Goal: Obtain resource: Download file/media

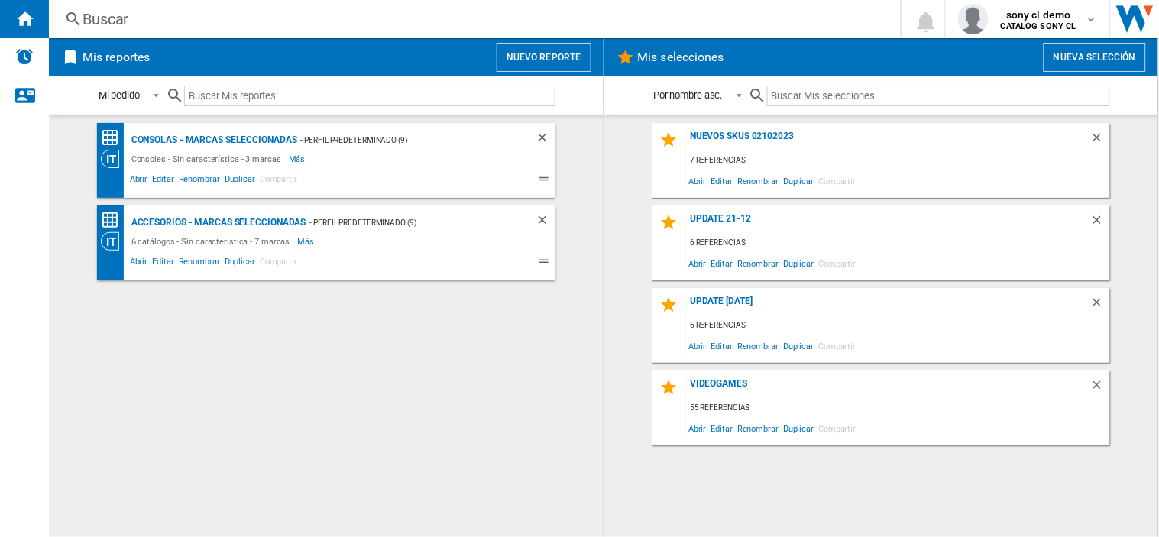
click at [1077, 73] on div "Mis selecciones Nueva selección" at bounding box center [881, 57] width 555 height 38
click at [1088, 61] on button "Nueva selección" at bounding box center [1094, 57] width 102 height 29
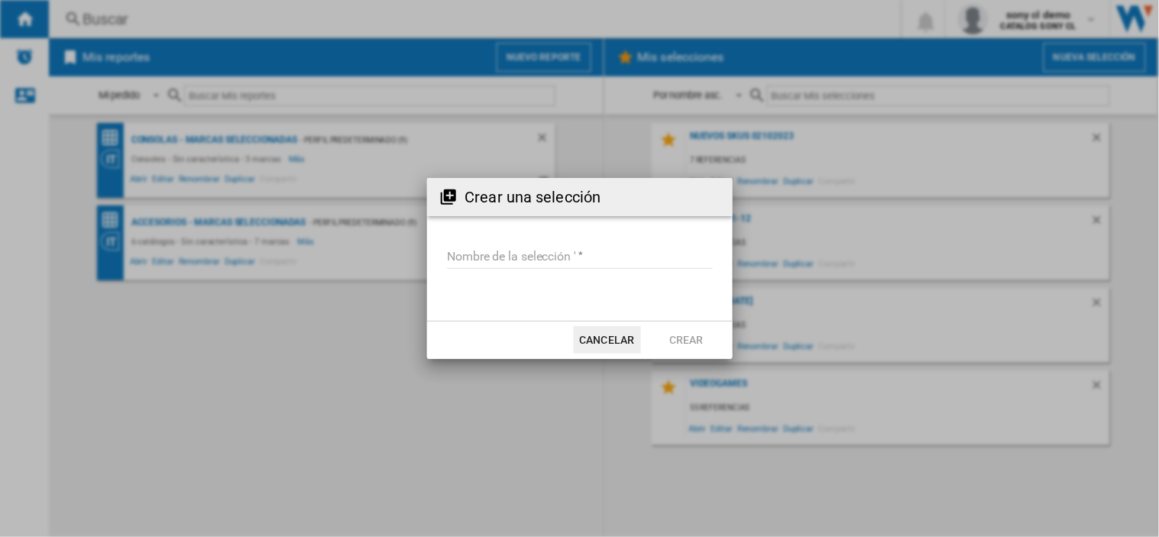
click at [543, 246] on input "Nombre de la selección '" at bounding box center [580, 257] width 266 height 23
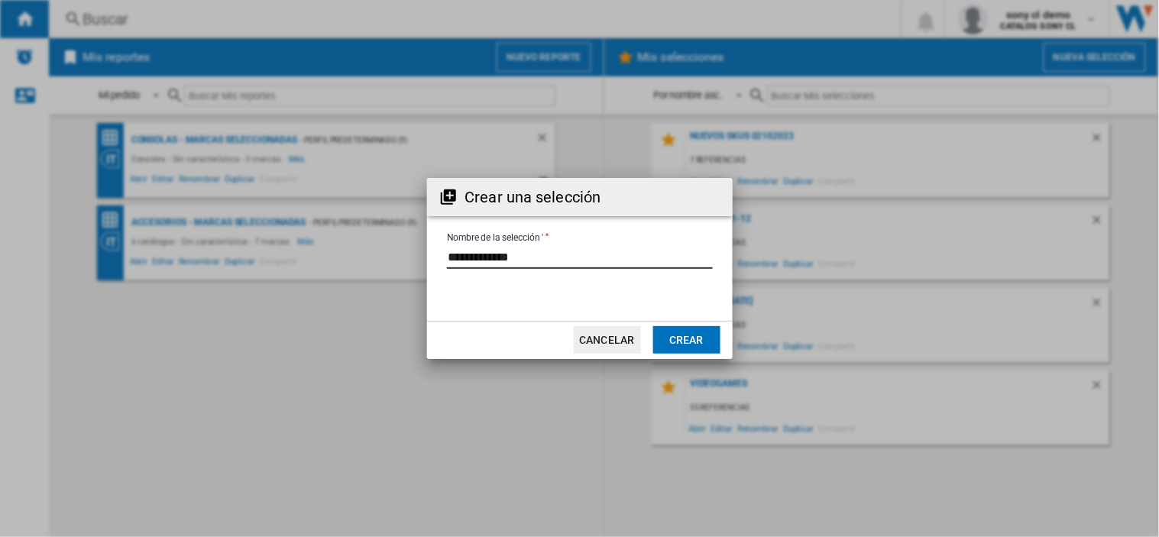
drag, startPoint x: 553, startPoint y: 258, endPoint x: 331, endPoint y: 266, distance: 221.6
click at [331, 266] on div "Crear una selección Nombre de la selección ' Cancelar Crear" at bounding box center [579, 268] width 1159 height 537
type input "**********"
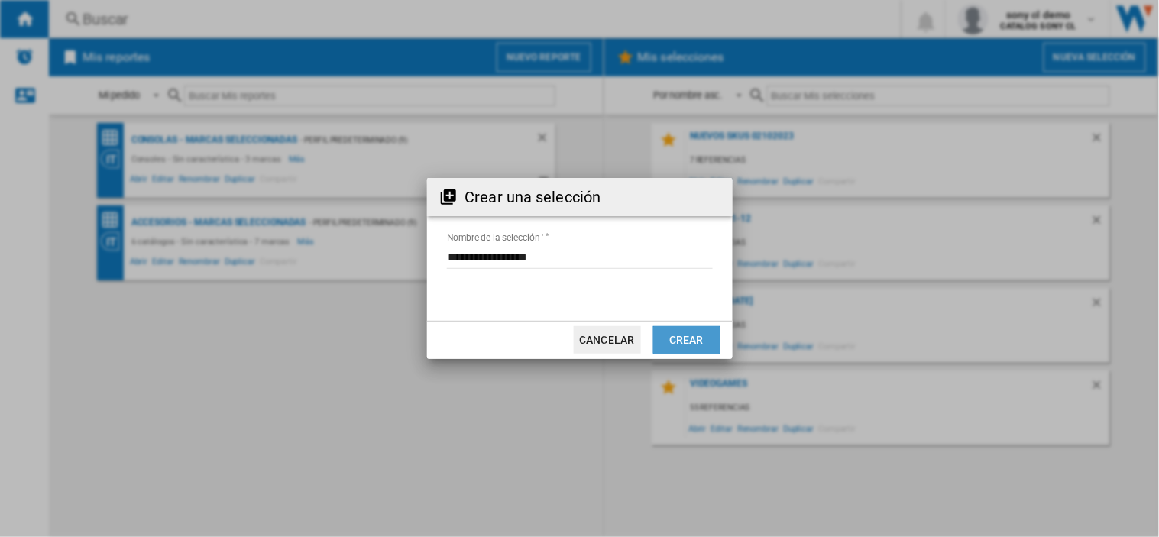
click at [694, 340] on button "Crear" at bounding box center [686, 339] width 67 height 27
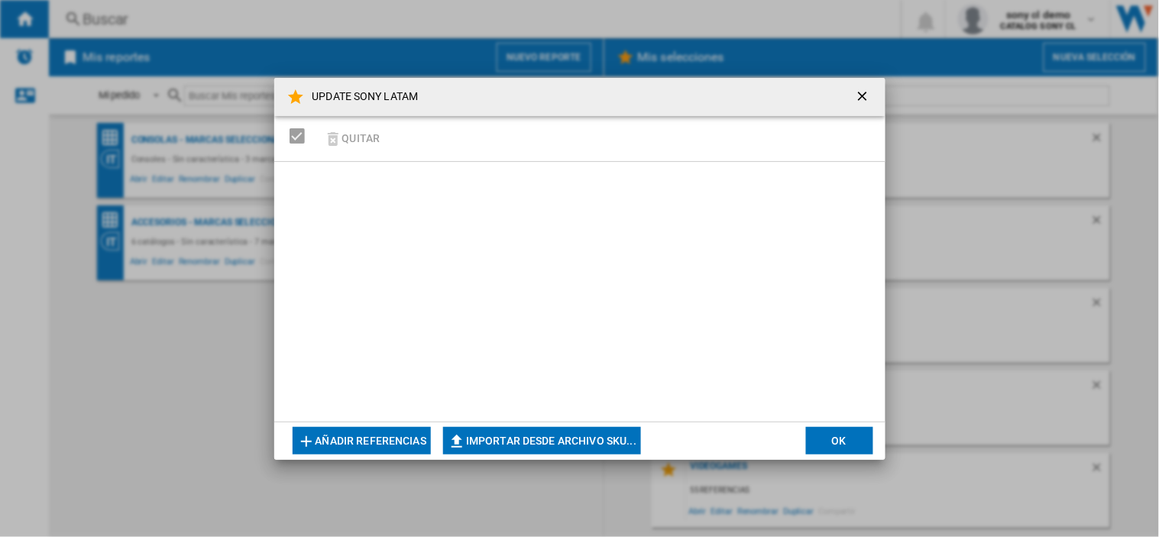
click at [553, 441] on button "Importar desde archivo SKU..." at bounding box center [542, 440] width 198 height 27
type input "**********"
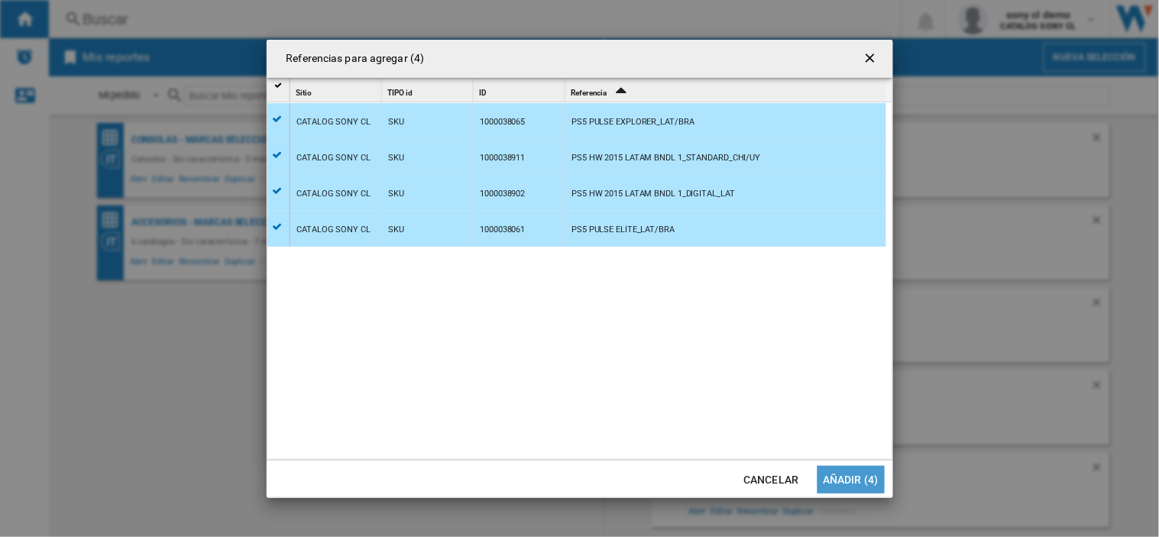
click at [862, 482] on button "Añadir (4)" at bounding box center [850, 479] width 67 height 27
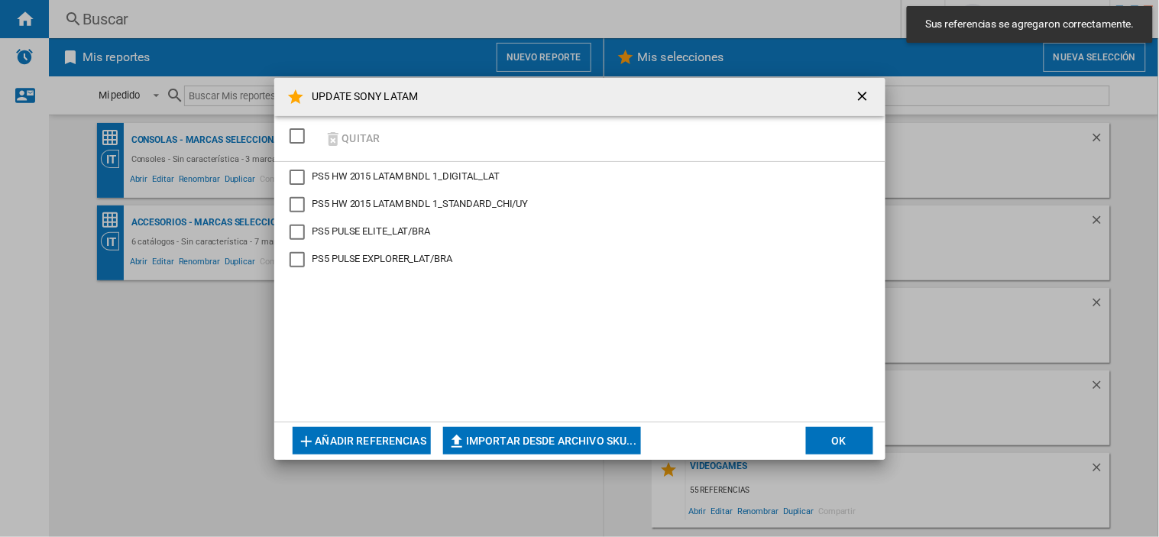
click at [299, 131] on div "SELECTIONS.EDITION_POPUP.SELECT_DESELECT" at bounding box center [296, 135] width 15 height 15
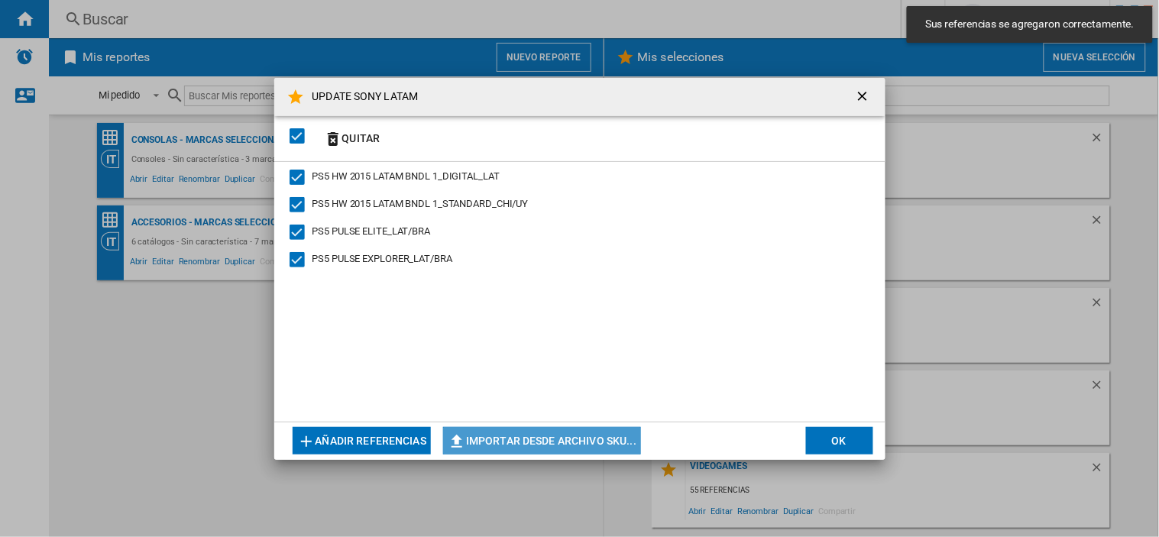
click at [522, 451] on button "Importar desde archivo SKU..." at bounding box center [542, 440] width 198 height 27
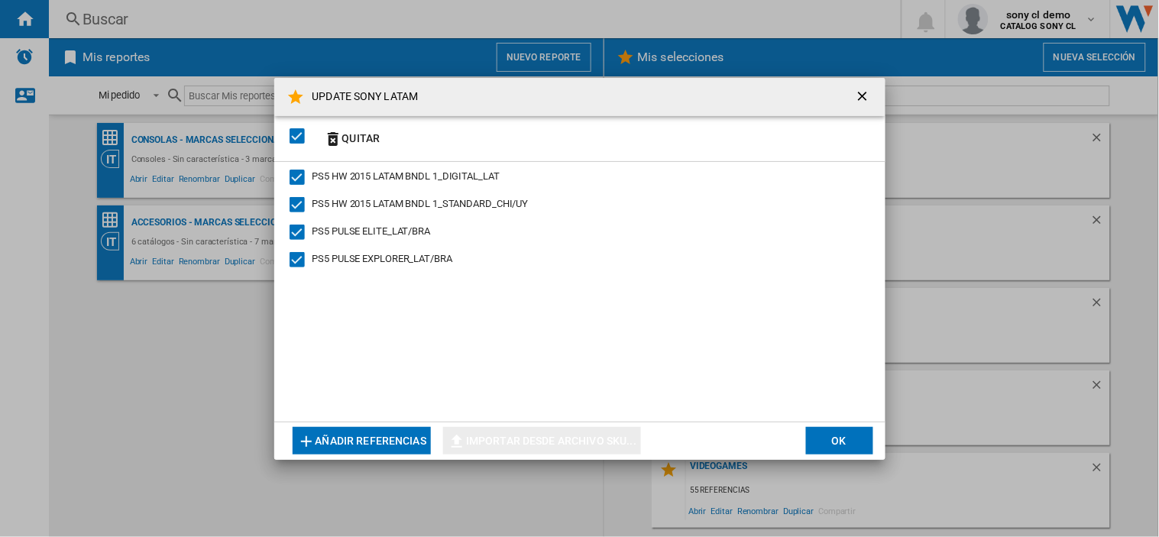
click at [822, 440] on button "OK" at bounding box center [839, 440] width 67 height 27
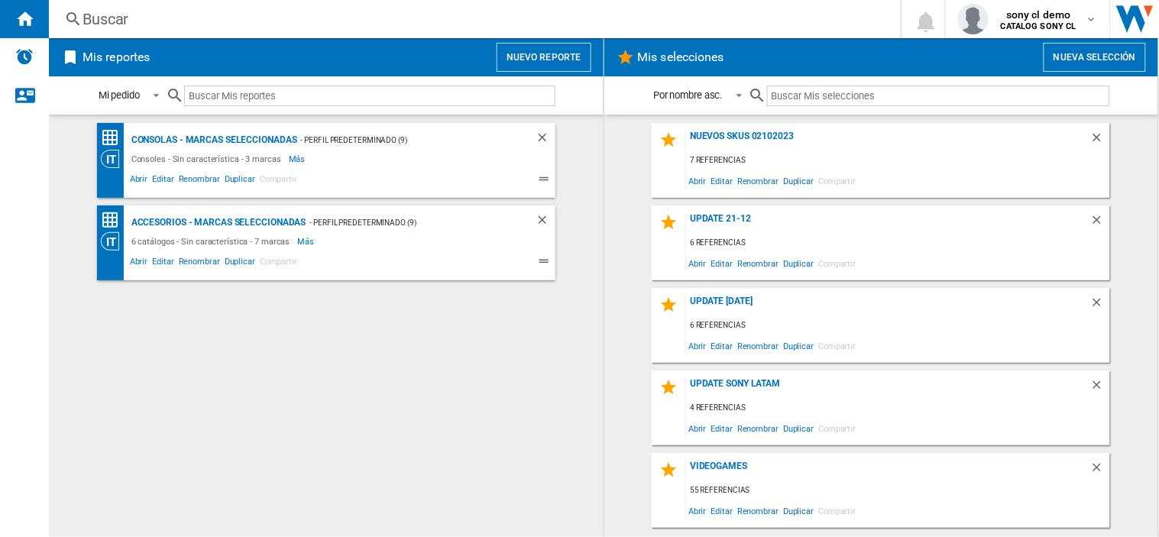
click at [811, 92] on input "text" at bounding box center [938, 96] width 343 height 21
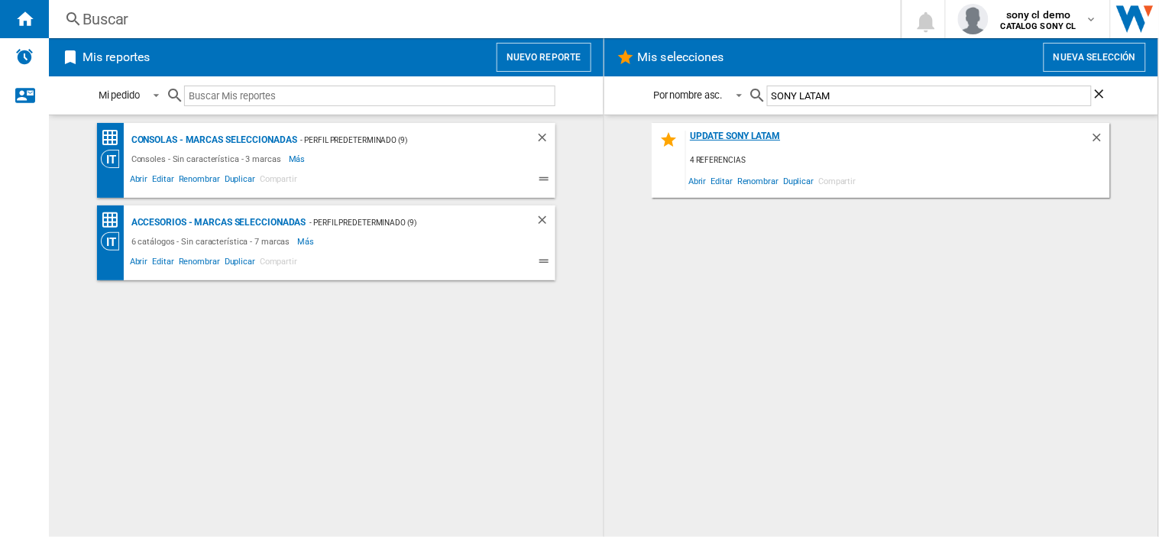
type input "SONY LATAM"
drag, startPoint x: 749, startPoint y: 133, endPoint x: 753, endPoint y: 126, distance: 7.9
click at [749, 133] on div "UPDATE SONY LATAM" at bounding box center [888, 141] width 404 height 21
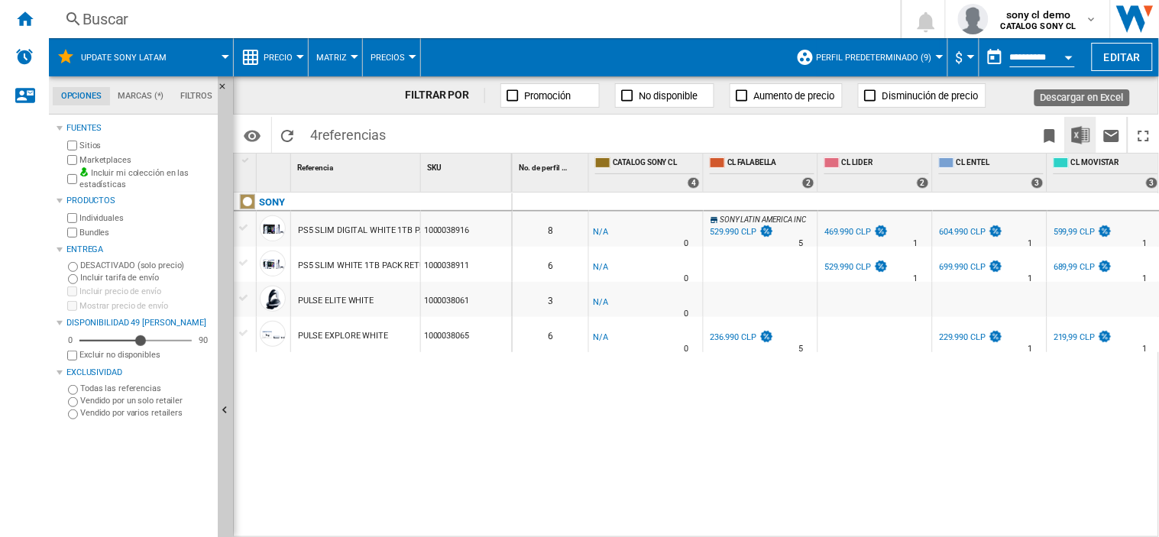
click at [1085, 131] on img "Descargar en Excel" at bounding box center [1081, 135] width 18 height 18
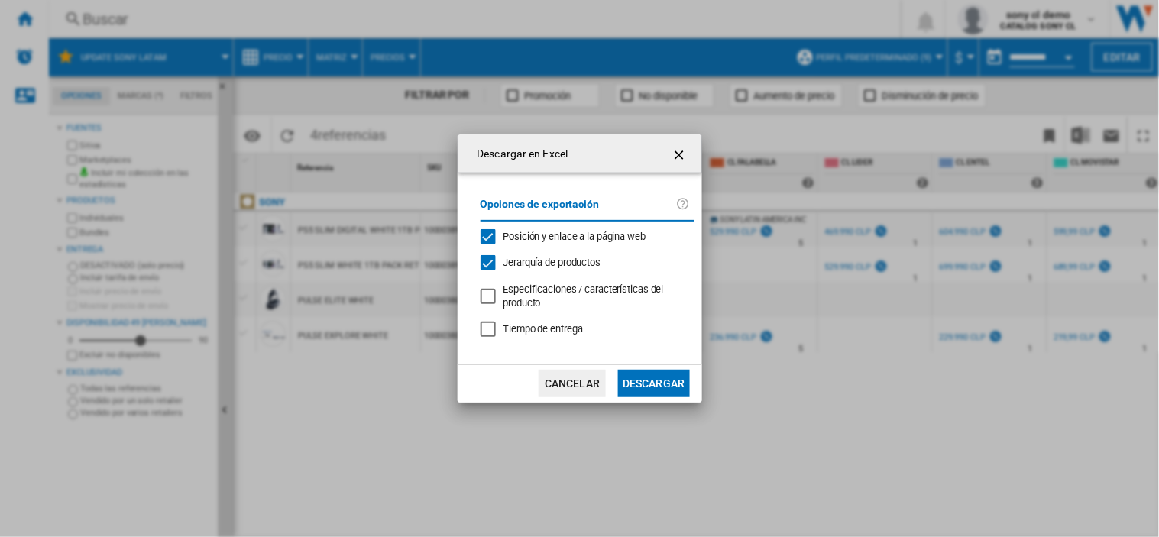
click at [644, 380] on button "Descargar" at bounding box center [653, 383] width 71 height 27
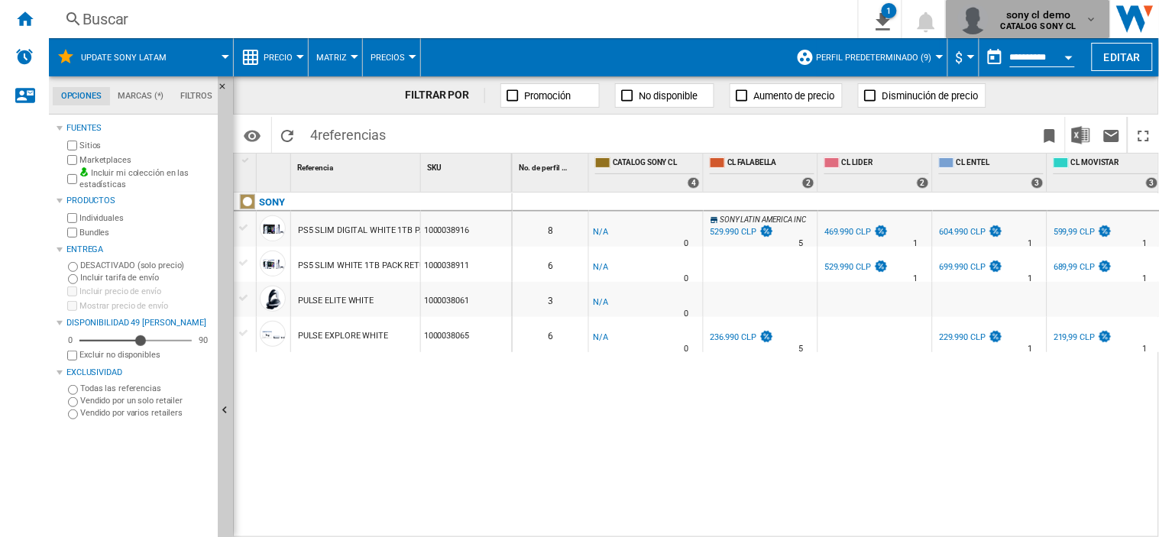
click at [1073, 7] on span "sony cl demo" at bounding box center [1039, 14] width 76 height 15
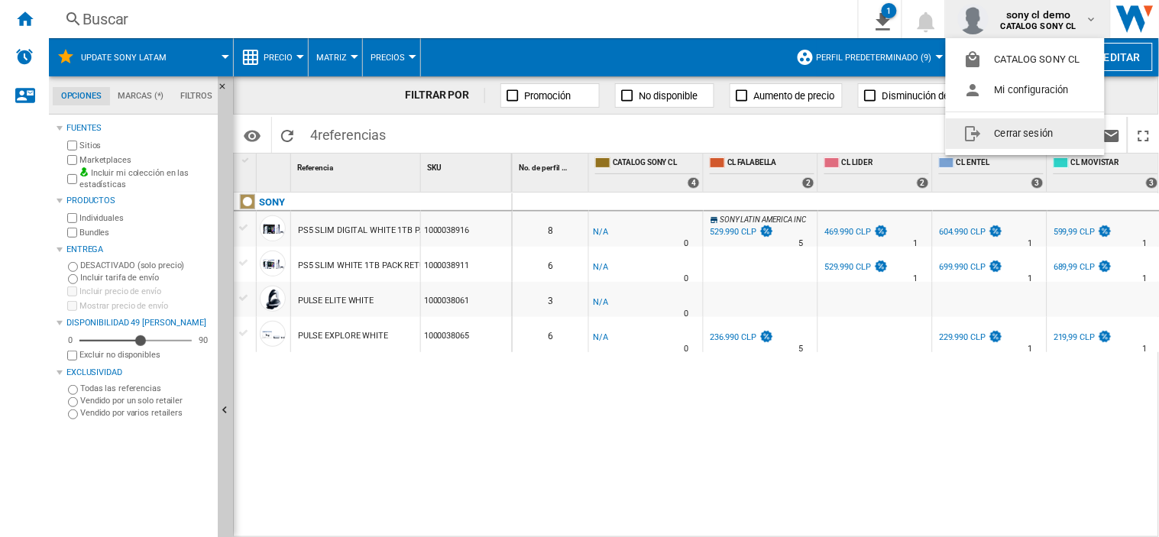
click at [1010, 132] on button "Cerrar sesión" at bounding box center [1025, 133] width 159 height 31
